Goal: Information Seeking & Learning: Check status

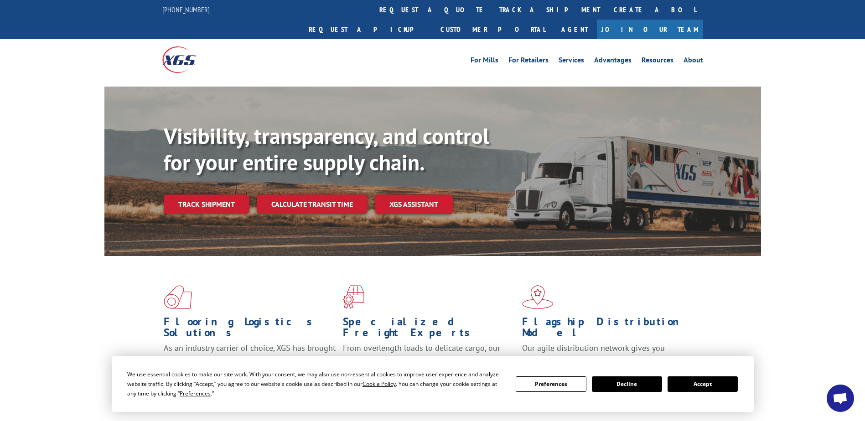
drag, startPoint x: 716, startPoint y: 384, endPoint x: 713, endPoint y: 373, distance: 11.0
click at [715, 382] on button "Accept" at bounding box center [703, 385] width 70 height 16
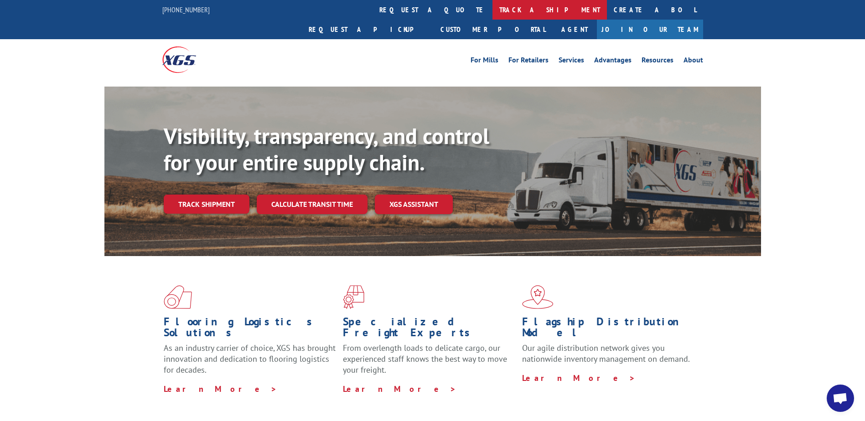
click at [493, 15] on link "track a shipment" at bounding box center [550, 10] width 114 height 20
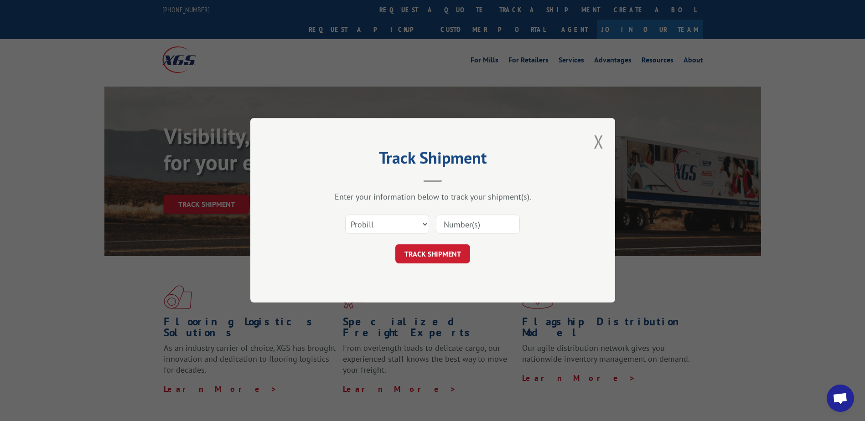
click at [452, 227] on input at bounding box center [478, 224] width 84 height 19
type input "17402960"
click at [450, 255] on button "TRACK SHIPMENT" at bounding box center [432, 254] width 75 height 19
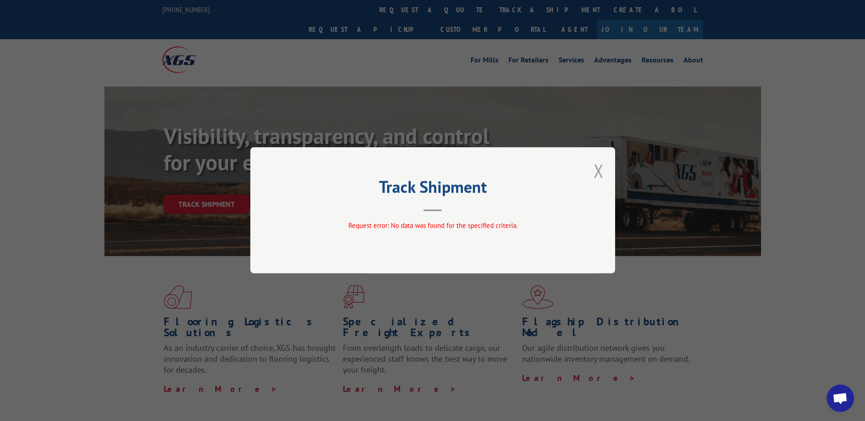
click at [596, 172] on button "Close modal" at bounding box center [599, 171] width 10 height 24
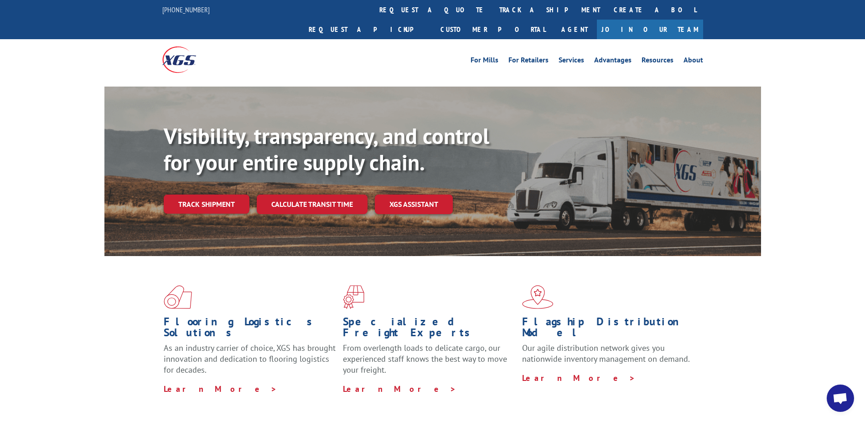
click at [189, 195] on link "Track shipment" at bounding box center [207, 204] width 86 height 19
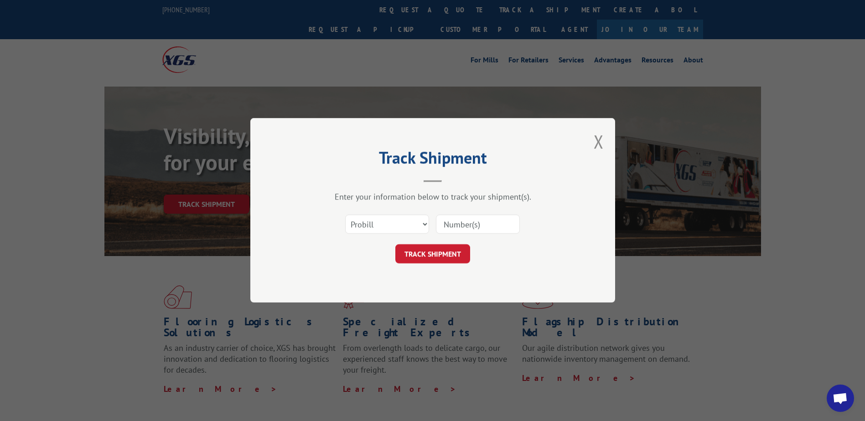
click at [476, 227] on input at bounding box center [478, 224] width 84 height 19
type input "17402960"
click at [430, 247] on button "TRACK SHIPMENT" at bounding box center [432, 254] width 75 height 19
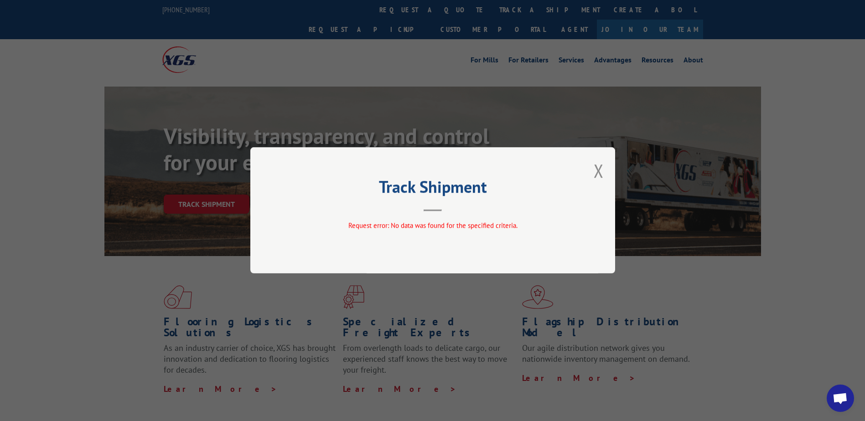
click at [593, 173] on div "Track Shipment Request error: No data was found for the specified criteria." at bounding box center [432, 210] width 365 height 126
drag, startPoint x: 600, startPoint y: 169, endPoint x: 680, endPoint y: 50, distance: 143.3
click at [601, 169] on button "Close modal" at bounding box center [599, 171] width 10 height 24
